Goal: Check status: Check status

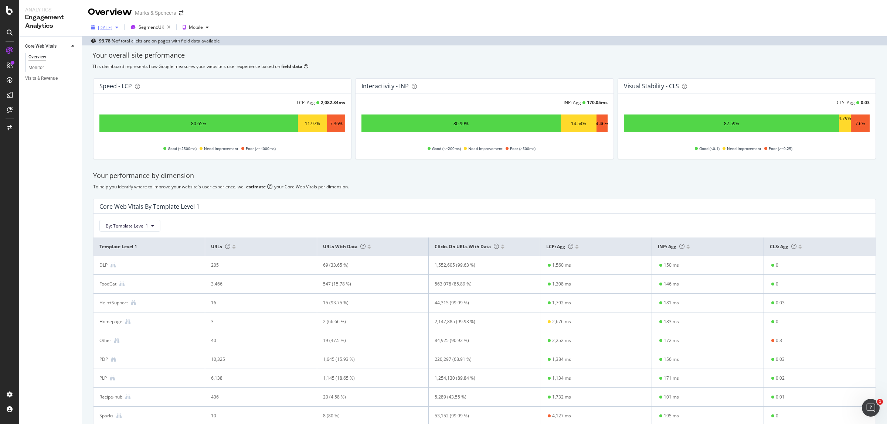
click at [109, 33] on div "[DATE]" at bounding box center [104, 27] width 33 height 11
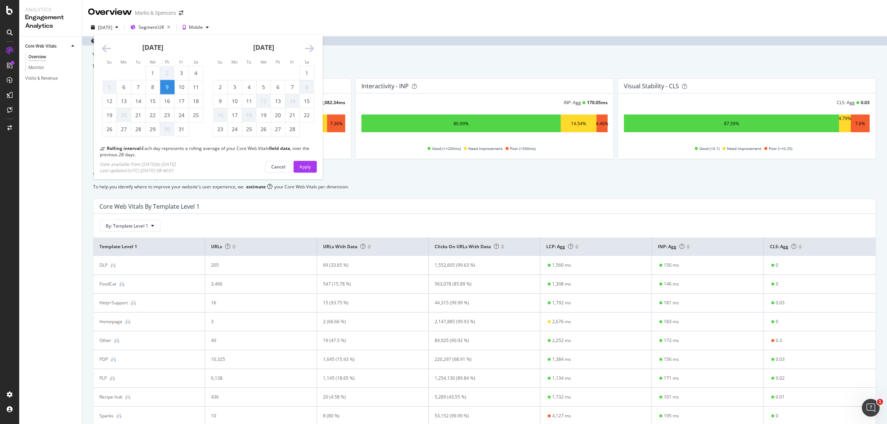
click at [313, 51] on icon "Move forward to switch to the next month." at bounding box center [309, 49] width 9 height 10
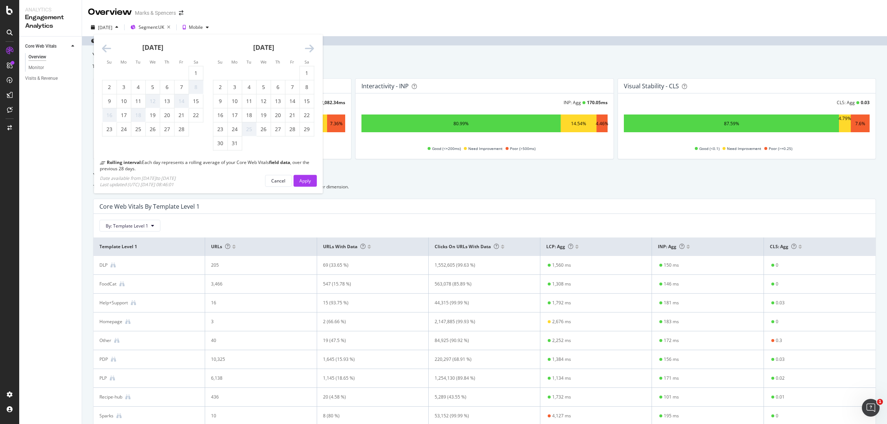
click at [313, 51] on icon "Move forward to switch to the next month." at bounding box center [309, 49] width 9 height 10
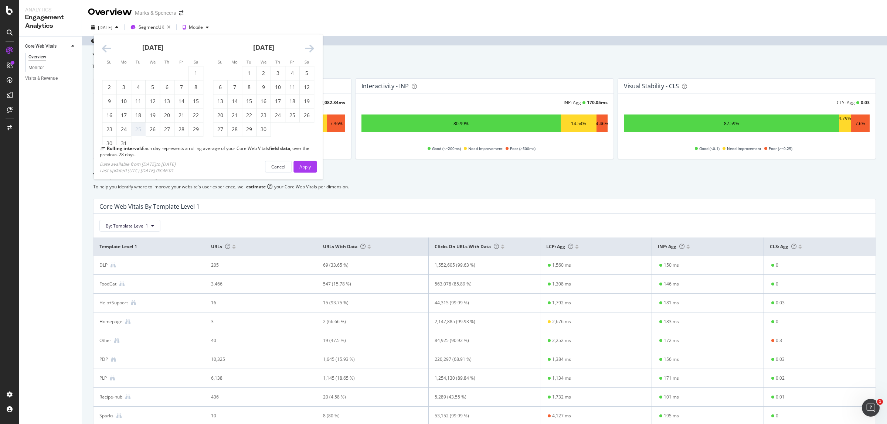
click at [313, 51] on icon "Move forward to switch to the next month." at bounding box center [309, 49] width 9 height 10
click at [311, 44] on icon "Move forward to switch to the next month." at bounding box center [309, 49] width 9 height 10
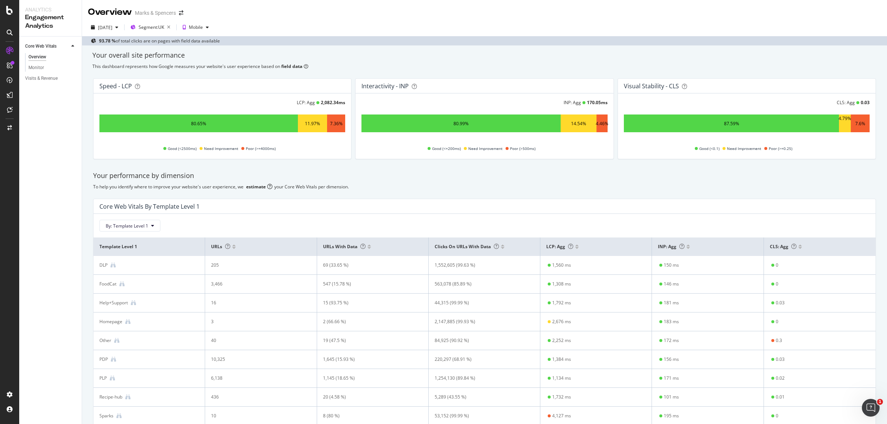
click at [108, 34] on div "[DATE] Segment: [GEOGRAPHIC_DATA] Mobile" at bounding box center [484, 28] width 805 height 15
click at [107, 30] on div "[DATE]" at bounding box center [105, 27] width 14 height 6
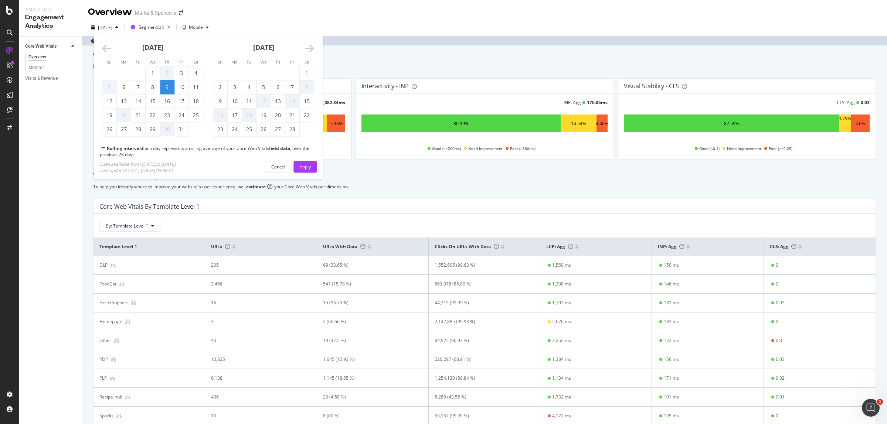
click at [312, 47] on icon "Move forward to switch to the next month." at bounding box center [309, 49] width 9 height 10
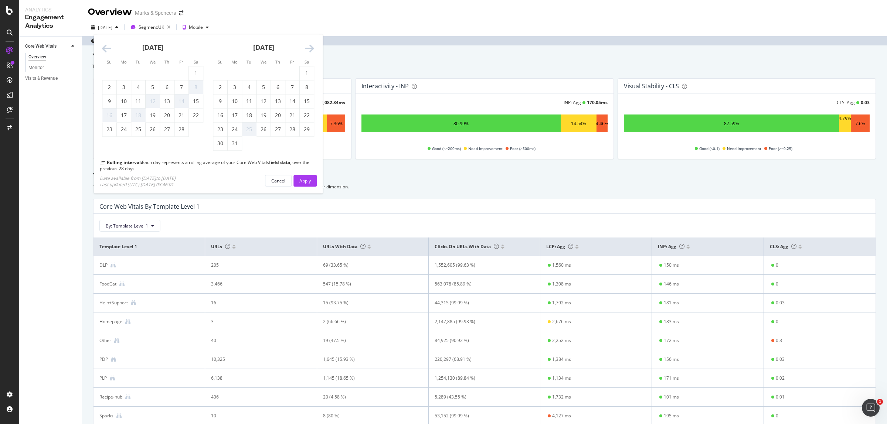
click at [312, 47] on icon "Move forward to switch to the next month." at bounding box center [309, 49] width 9 height 10
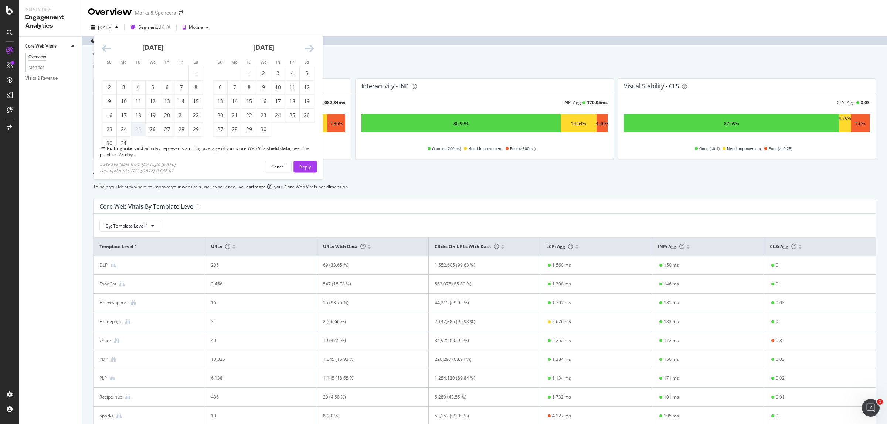
click at [312, 47] on icon "Move forward to switch to the next month." at bounding box center [309, 49] width 9 height 10
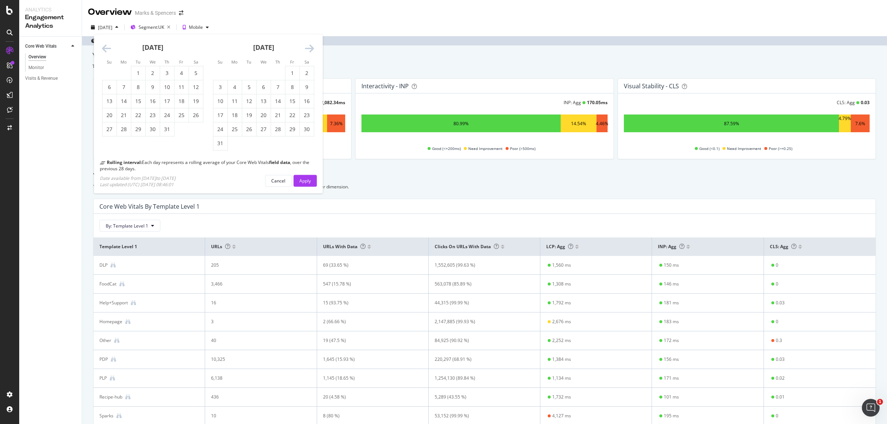
click at [313, 47] on icon "Move forward to switch to the next month." at bounding box center [309, 49] width 9 height 10
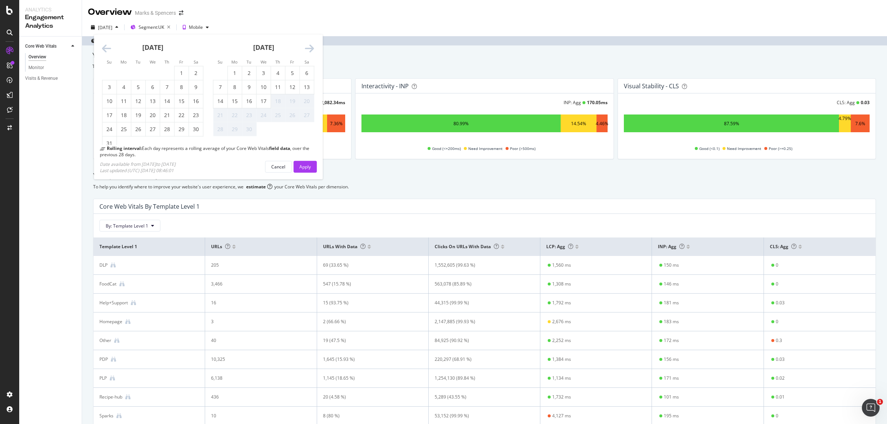
click at [313, 47] on icon "Move forward to switch to the next month." at bounding box center [309, 49] width 9 height 10
click at [150, 98] on div "17" at bounding box center [153, 101] width 14 height 7
click at [304, 165] on div "Apply" at bounding box center [304, 166] width 11 height 6
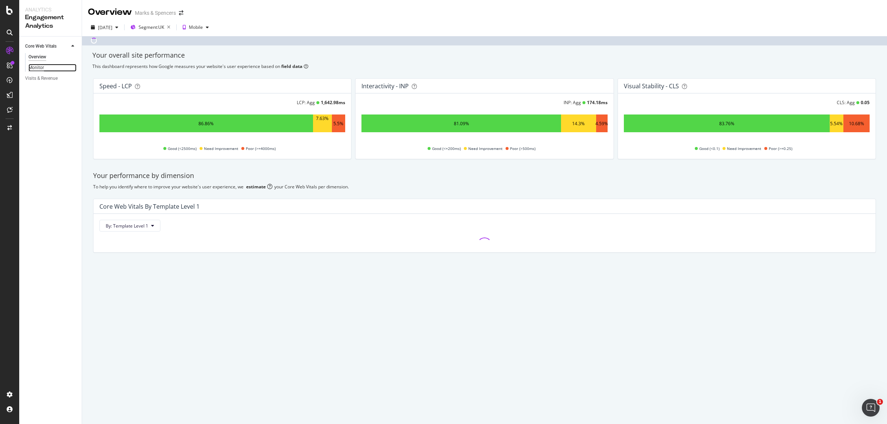
click at [39, 68] on div "Monitor" at bounding box center [36, 68] width 16 height 8
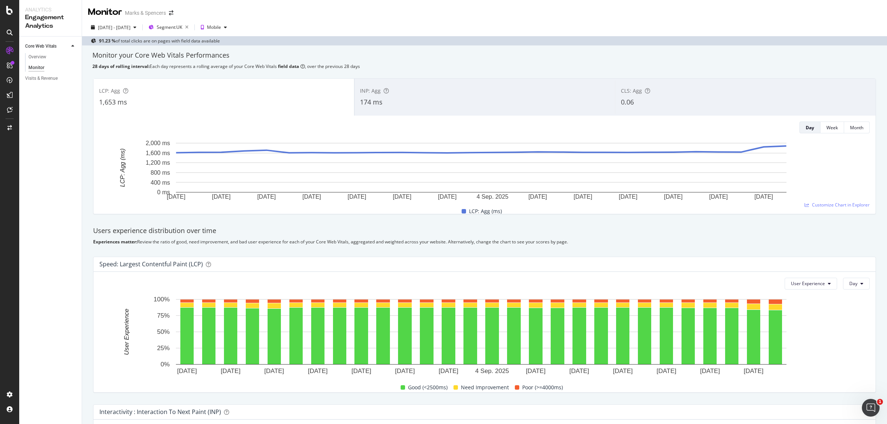
click at [441, 93] on div "INP: Agg" at bounding box center [484, 90] width 249 height 7
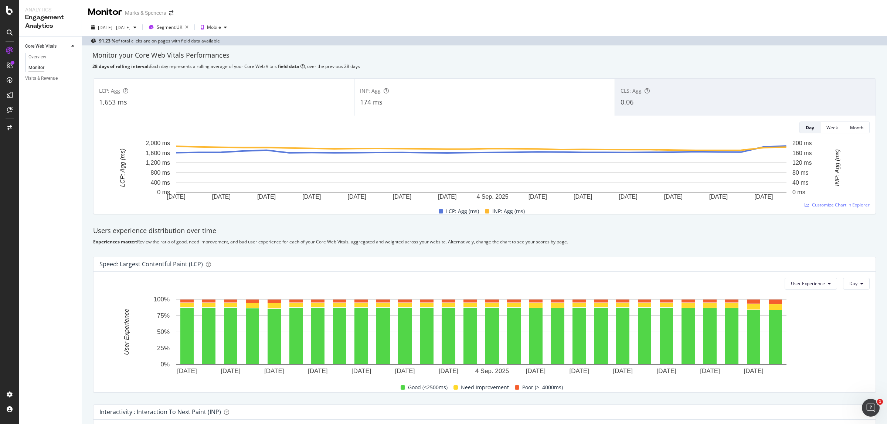
click at [267, 102] on div "1,653 ms" at bounding box center [223, 103] width 249 height 10
